Goal: Book appointment/travel/reservation

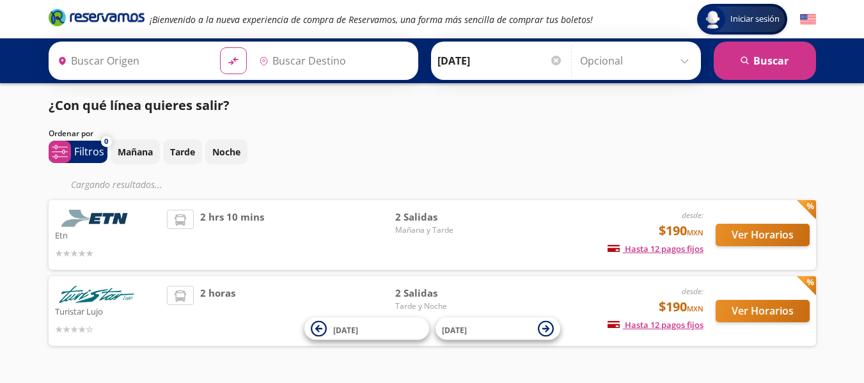
type input "[GEOGRAPHIC_DATA], [GEOGRAPHIC_DATA]"
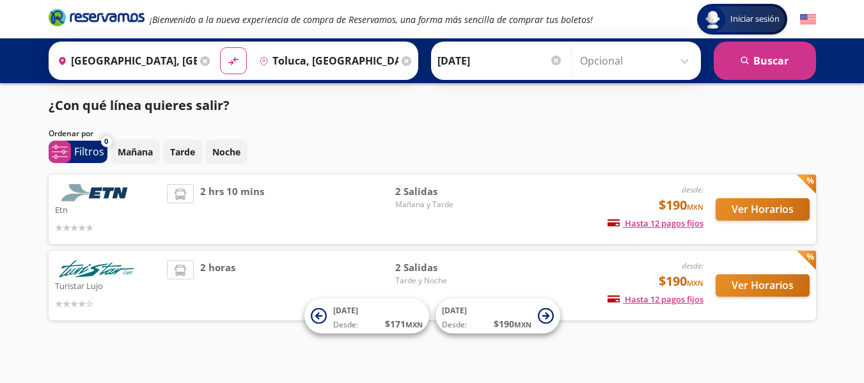
click at [396, 63] on div "Destino pin-outline [GEOGRAPHIC_DATA], [GEOGRAPHIC_DATA]" at bounding box center [334, 60] width 162 height 33
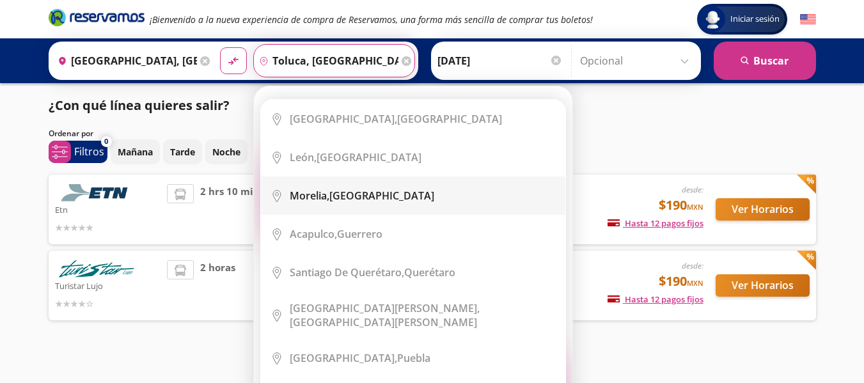
scroll to position [64, 0]
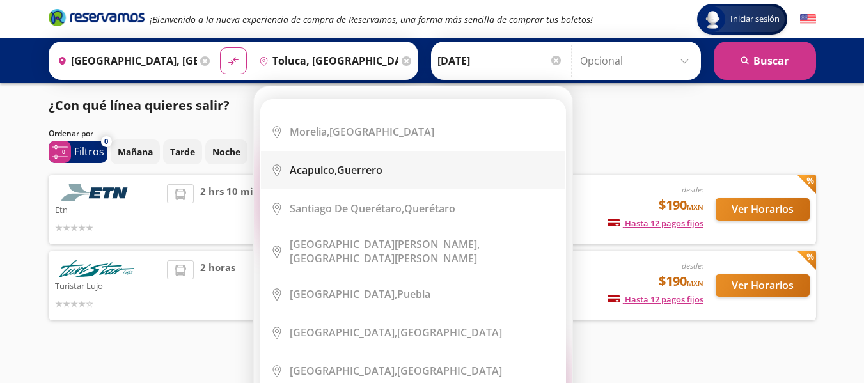
click at [384, 171] on div "Acapulco, [GEOGRAPHIC_DATA]" at bounding box center [423, 170] width 266 height 14
type input "Acapulco, [GEOGRAPHIC_DATA]"
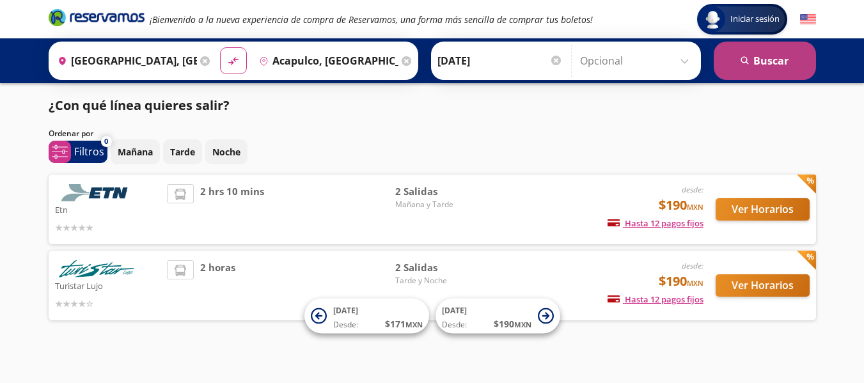
click at [755, 72] on button "search [GEOGRAPHIC_DATA]" at bounding box center [764, 61] width 102 height 38
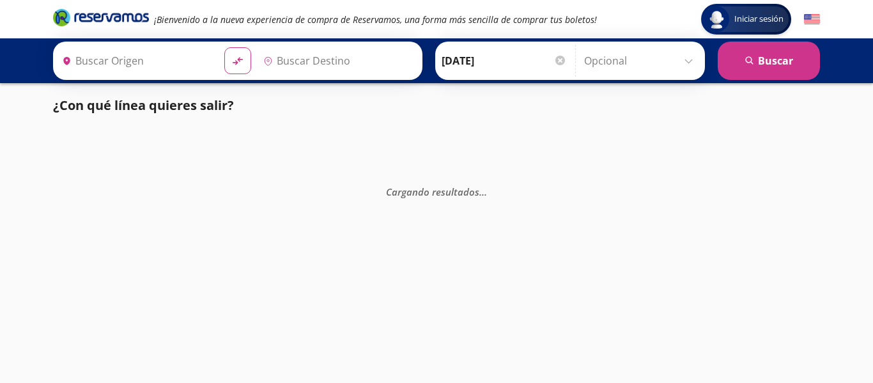
type input "[GEOGRAPHIC_DATA], [GEOGRAPHIC_DATA]"
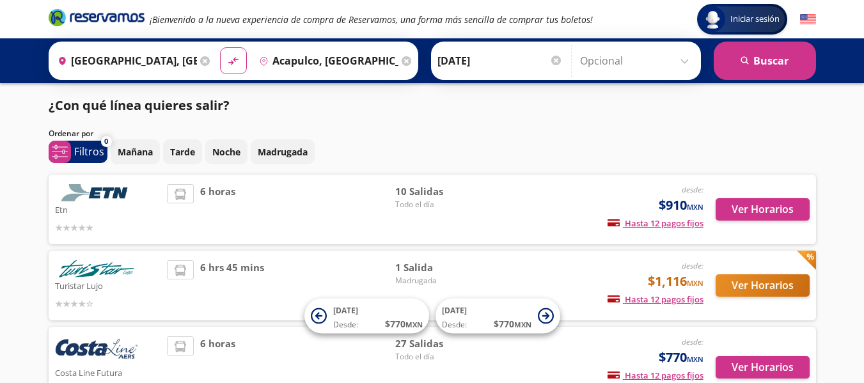
click at [376, 59] on input "Acapulco, [GEOGRAPHIC_DATA]" at bounding box center [326, 61] width 144 height 32
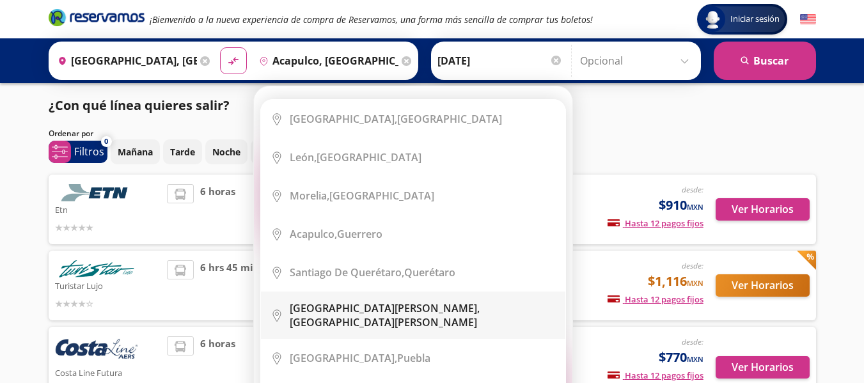
click at [431, 310] on div "[GEOGRAPHIC_DATA][PERSON_NAME], [GEOGRAPHIC_DATA][PERSON_NAME]" at bounding box center [423, 315] width 266 height 28
type input "[GEOGRAPHIC_DATA][PERSON_NAME], [GEOGRAPHIC_DATA][PERSON_NAME]"
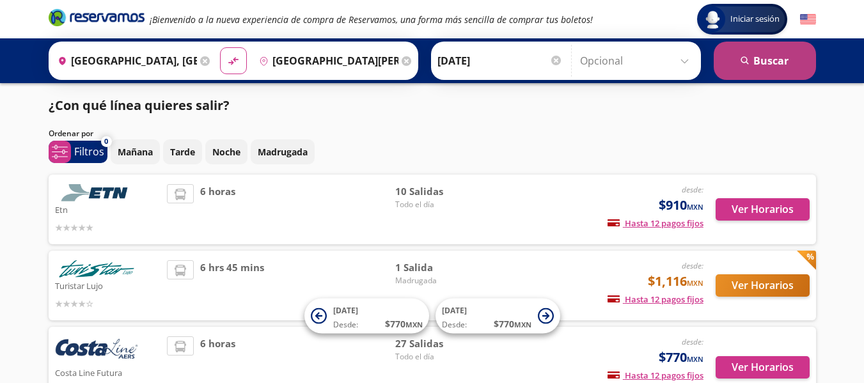
click at [749, 63] on icon "search" at bounding box center [745, 61] width 10 height 10
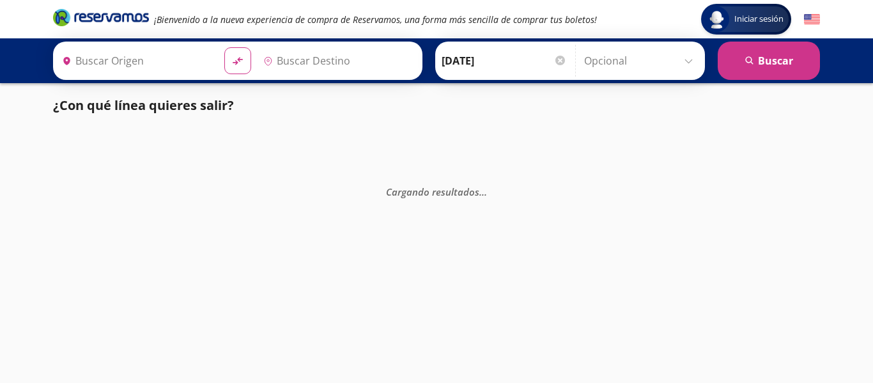
type input "[GEOGRAPHIC_DATA][PERSON_NAME], [GEOGRAPHIC_DATA][PERSON_NAME]"
type input "[GEOGRAPHIC_DATA], [GEOGRAPHIC_DATA]"
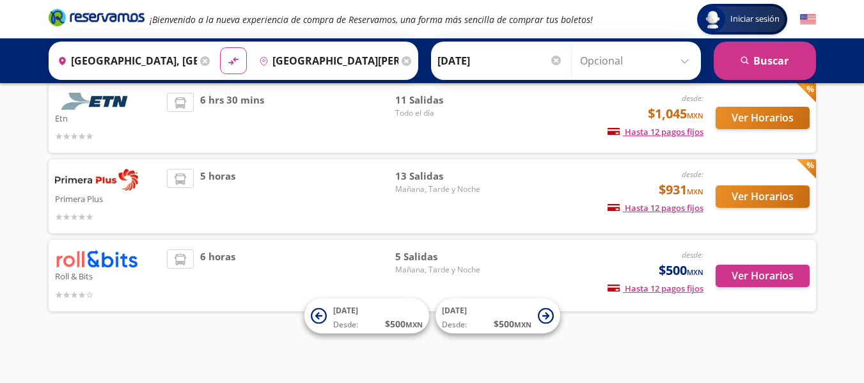
scroll to position [167, 0]
click at [120, 266] on img at bounding box center [96, 258] width 83 height 19
click at [260, 277] on div "6 horas" at bounding box center [281, 275] width 228 height 52
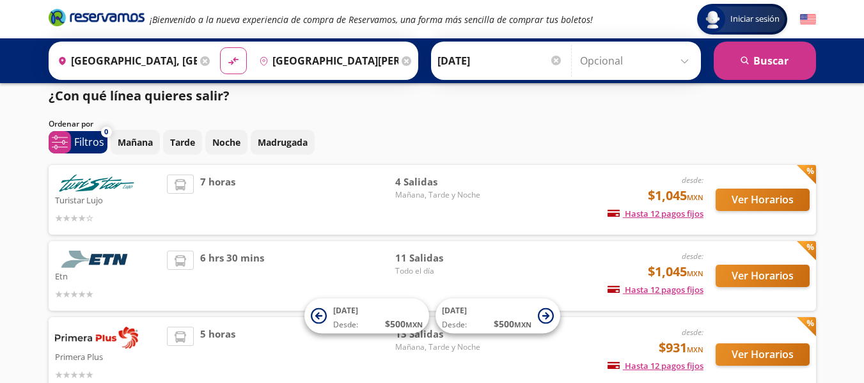
scroll to position [0, 0]
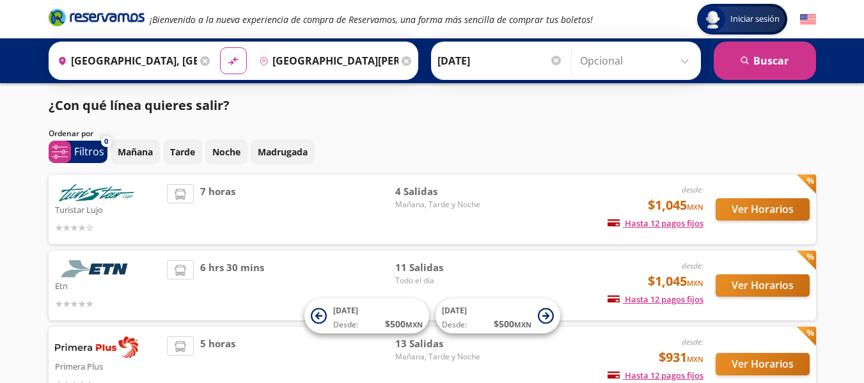
click at [400, 54] on div "Destino pin-outline [GEOGRAPHIC_DATA][PERSON_NAME], [GEOGRAPHIC_DATA][PERSON_NA…" at bounding box center [334, 60] width 162 height 33
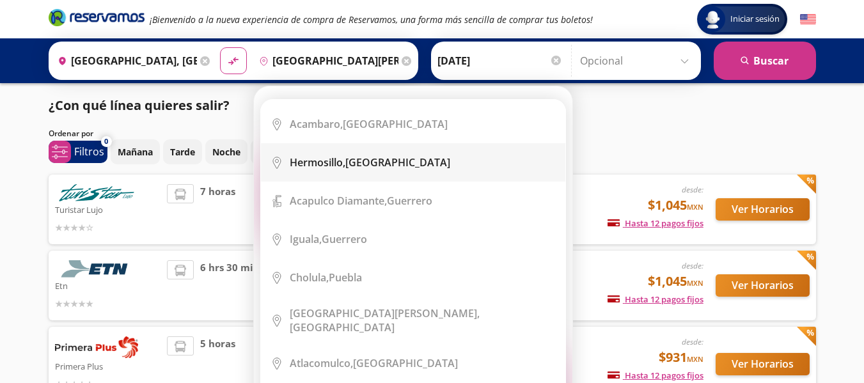
click at [366, 155] on div "Hermosillo, [GEOGRAPHIC_DATA]" at bounding box center [370, 162] width 160 height 14
type input "Hermosillo, [GEOGRAPHIC_DATA]"
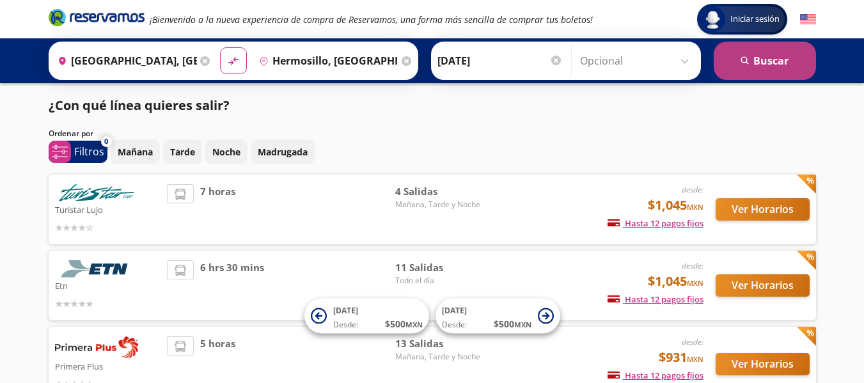
click at [731, 66] on button "search [GEOGRAPHIC_DATA]" at bounding box center [764, 61] width 102 height 38
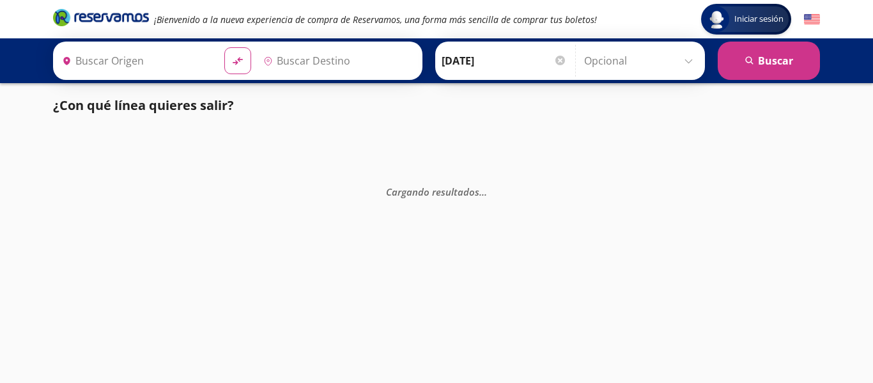
type input "[GEOGRAPHIC_DATA], [GEOGRAPHIC_DATA]"
type input "Hermosillo, [GEOGRAPHIC_DATA]"
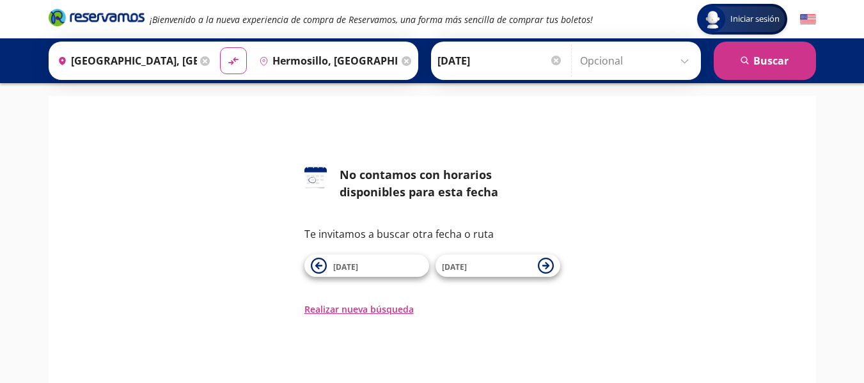
click at [401, 63] on icon at bounding box center [406, 61] width 10 height 10
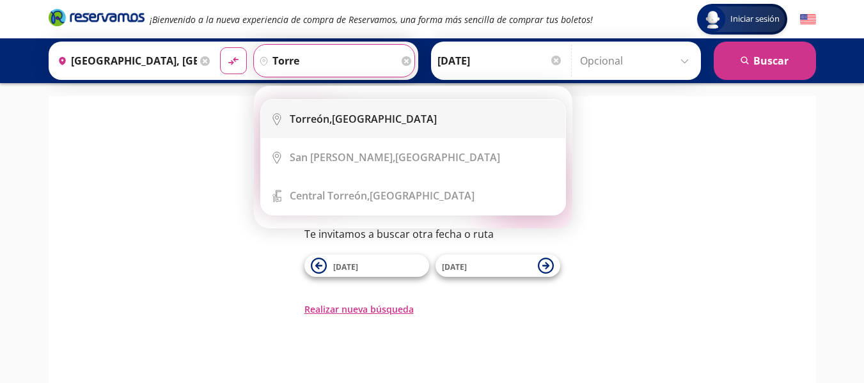
click at [366, 112] on div "[GEOGRAPHIC_DATA], [GEOGRAPHIC_DATA]" at bounding box center [363, 119] width 147 height 14
type input "[GEOGRAPHIC_DATA], [GEOGRAPHIC_DATA]"
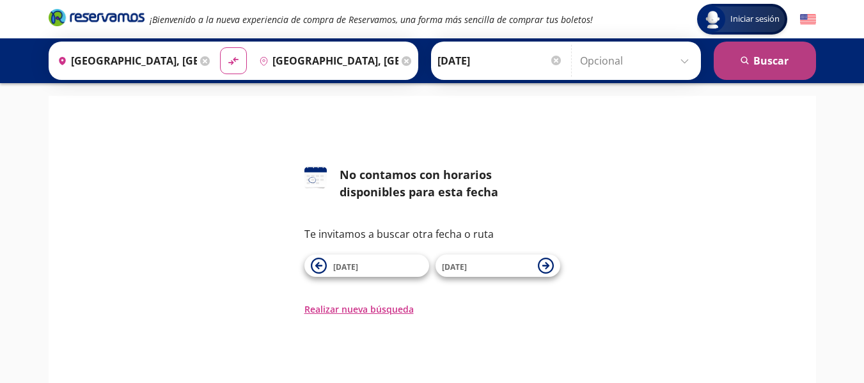
click at [758, 74] on button "search [GEOGRAPHIC_DATA]" at bounding box center [764, 61] width 102 height 38
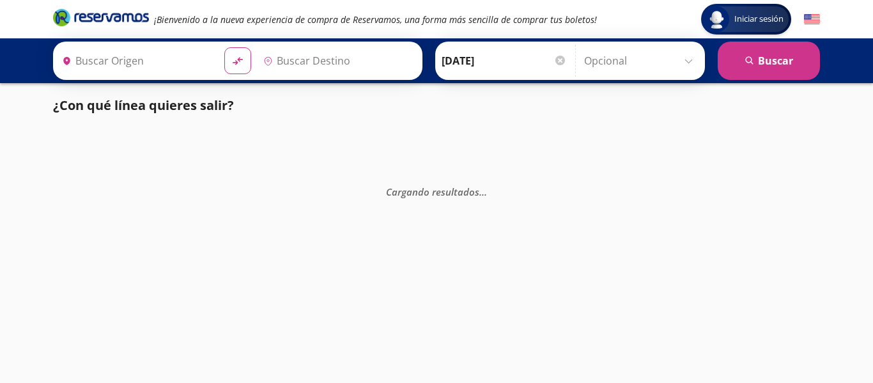
type input "[GEOGRAPHIC_DATA], [GEOGRAPHIC_DATA]"
